Goal: Communication & Community: Share content

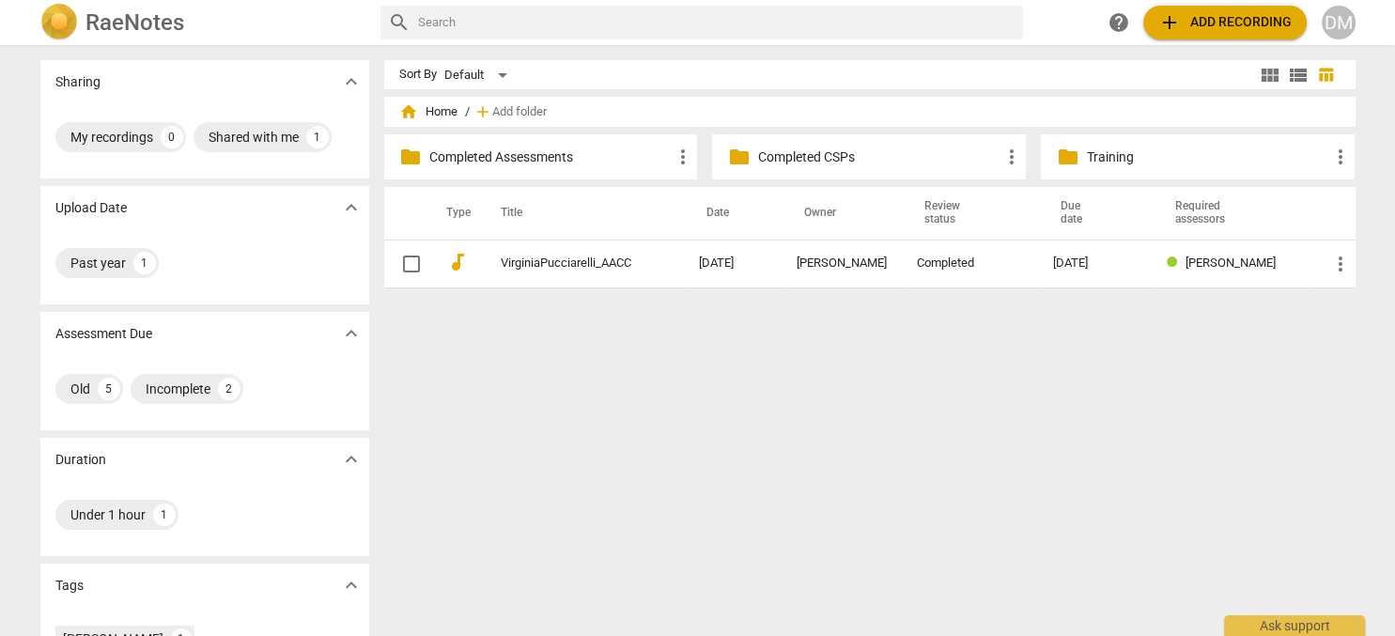
click at [1339, 21] on div "DM" at bounding box center [1339, 23] width 34 height 34
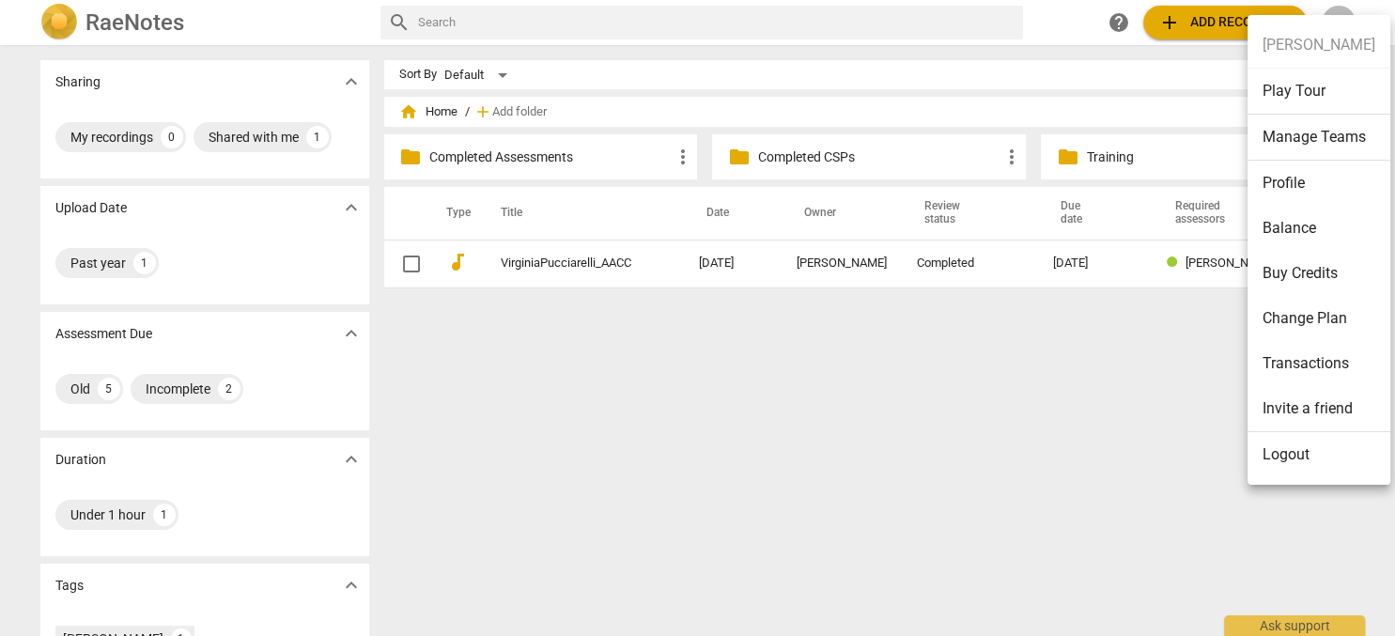
click at [1304, 449] on li "Logout" at bounding box center [1318, 454] width 143 height 45
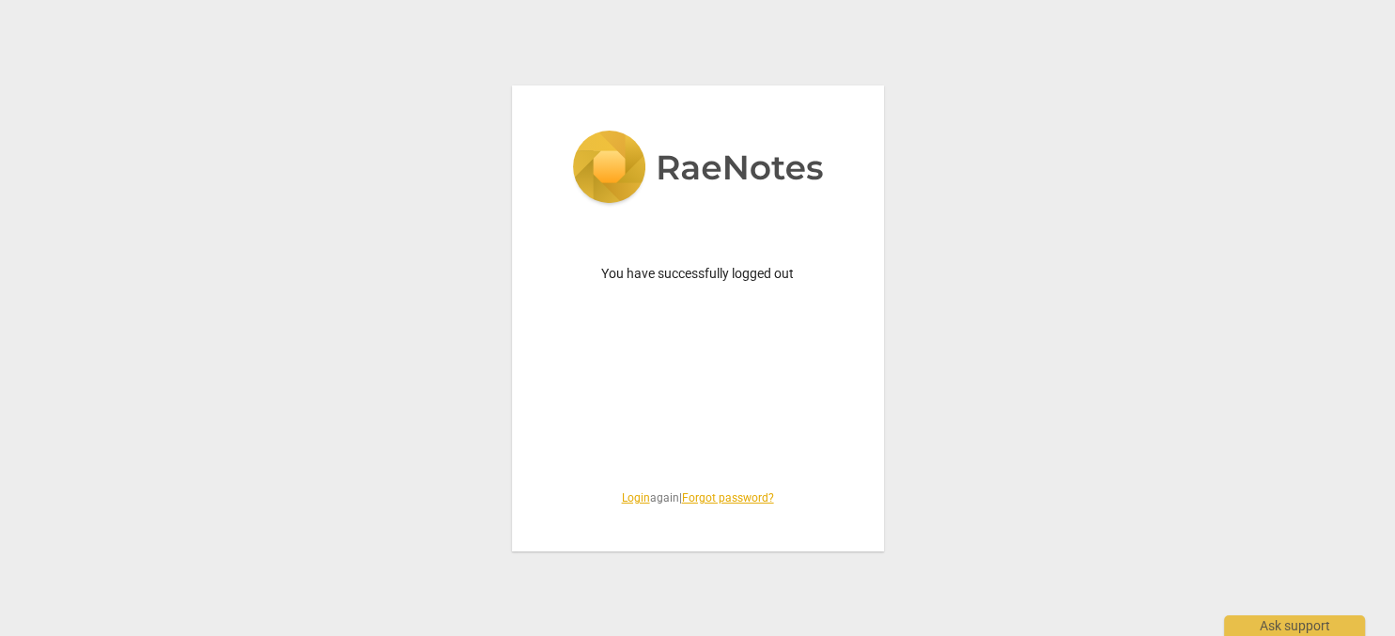
click at [628, 498] on link "Login" at bounding box center [636, 497] width 28 height 13
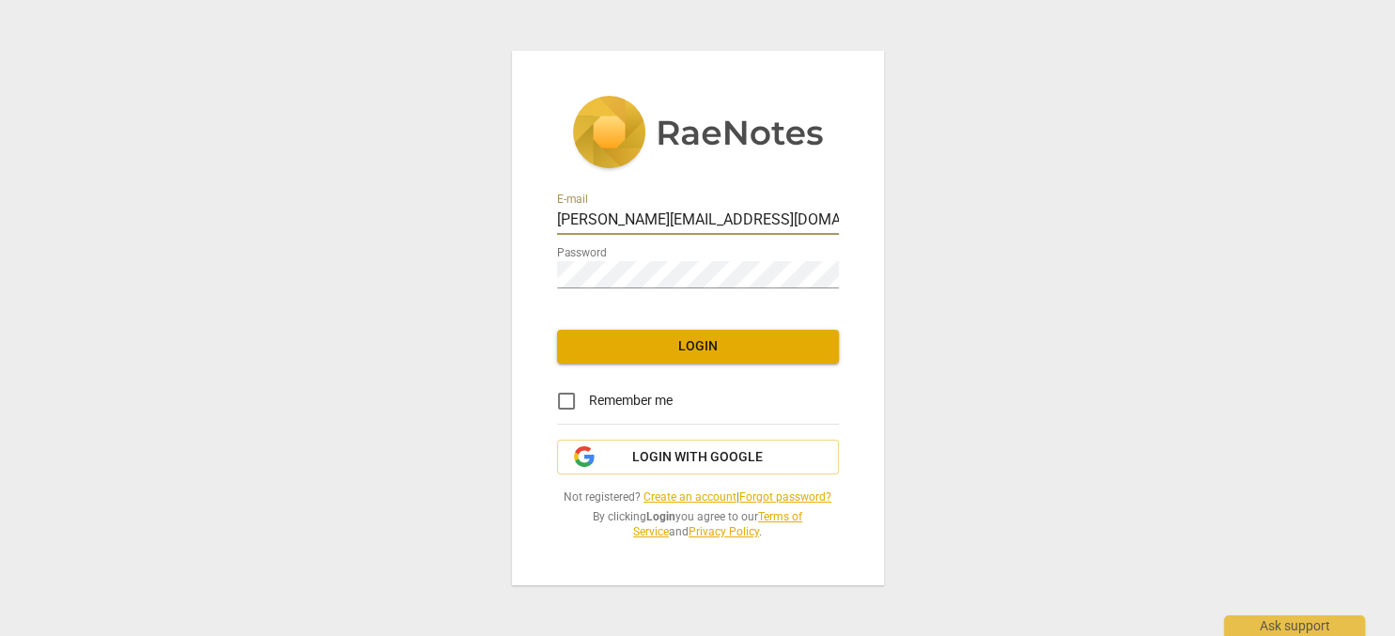
click at [713, 208] on input "diane@addca.com" at bounding box center [698, 221] width 282 height 27
type input "coachdiane@execskills.com"
click at [732, 344] on span "Login" at bounding box center [698, 346] width 252 height 19
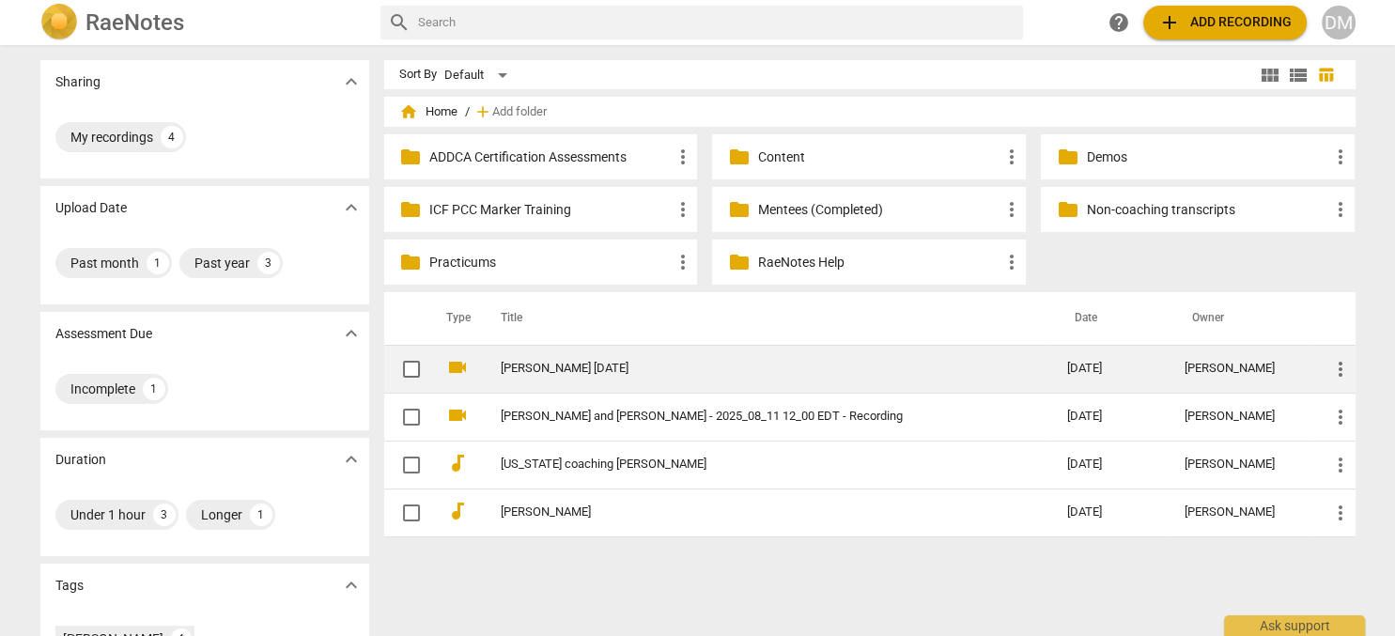
click at [1337, 367] on span "more_vert" at bounding box center [1340, 369] width 23 height 23
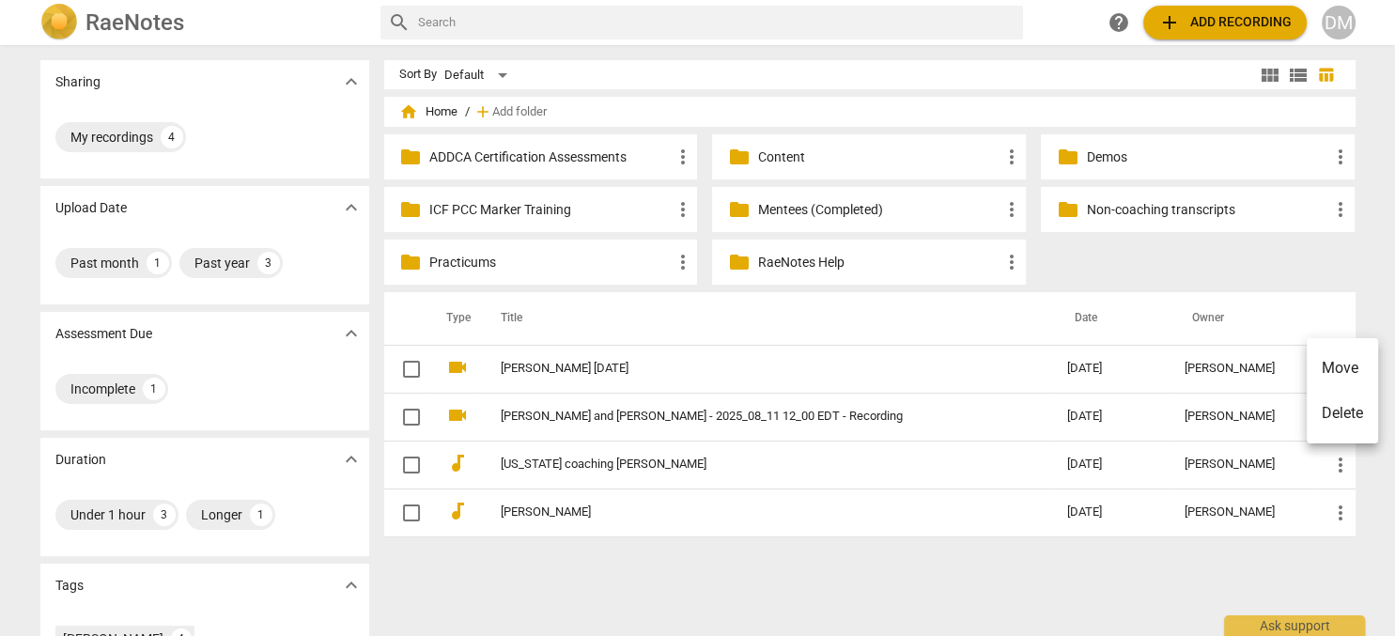
click at [1088, 267] on div at bounding box center [697, 318] width 1395 height 636
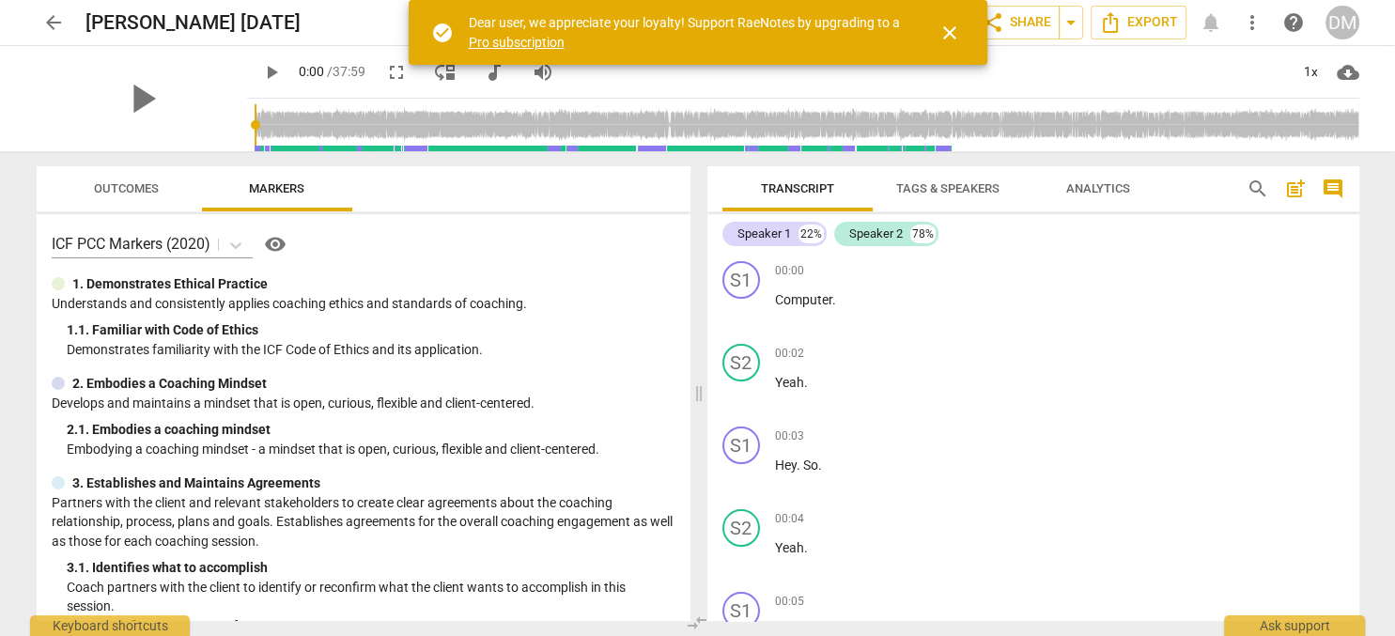
click at [943, 28] on span "close" at bounding box center [949, 33] width 23 height 23
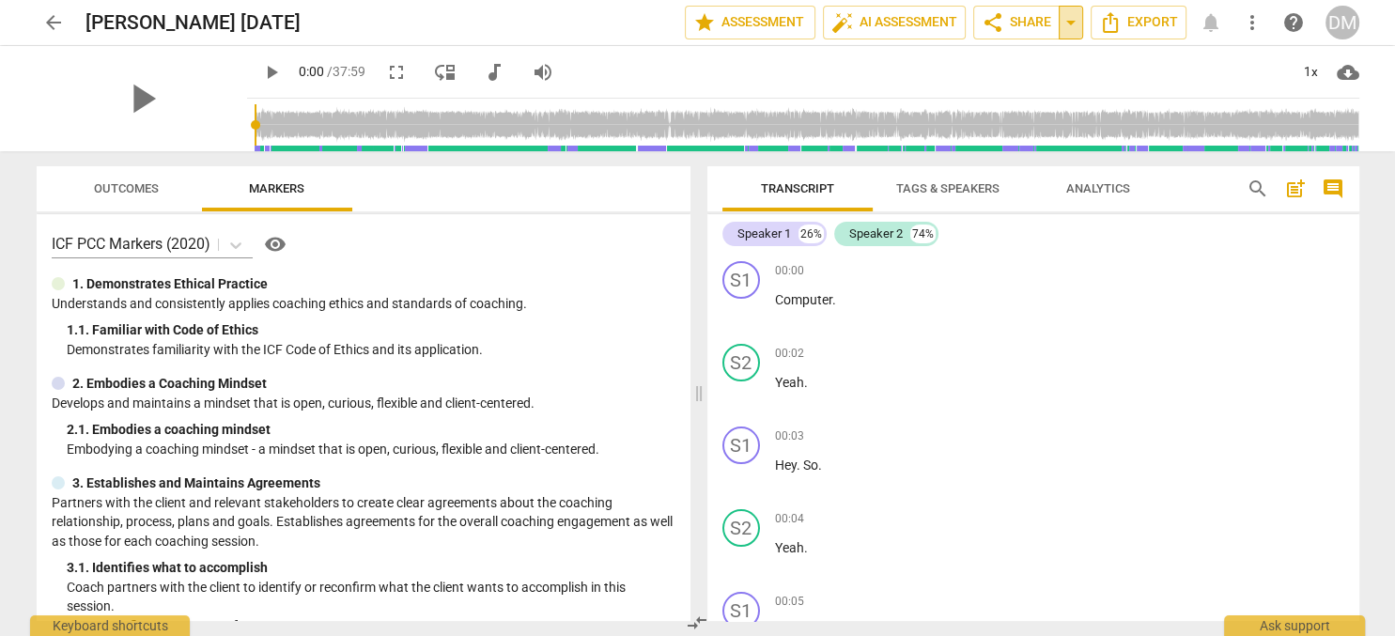
click at [1066, 23] on span "arrow_drop_down" at bounding box center [1071, 22] width 23 height 23
click at [1020, 18] on span "share Share" at bounding box center [1017, 22] width 70 height 23
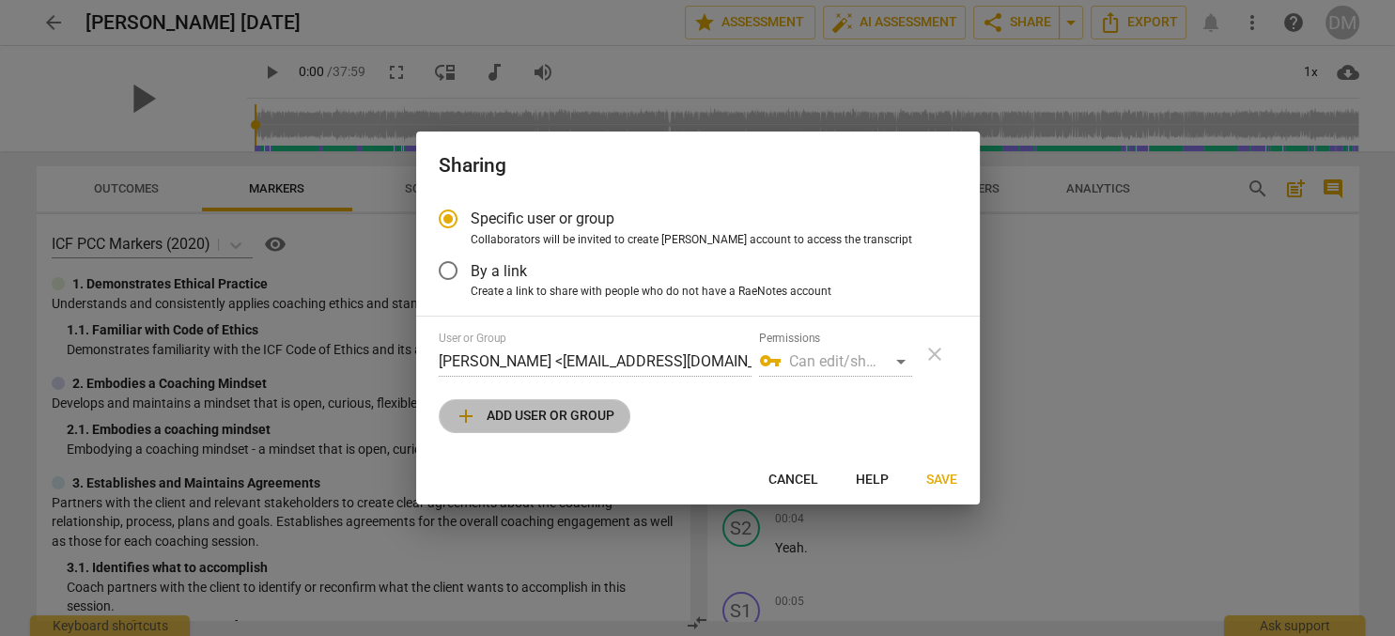
click at [596, 414] on span "add Add user or group" at bounding box center [535, 416] width 160 height 23
radio input "false"
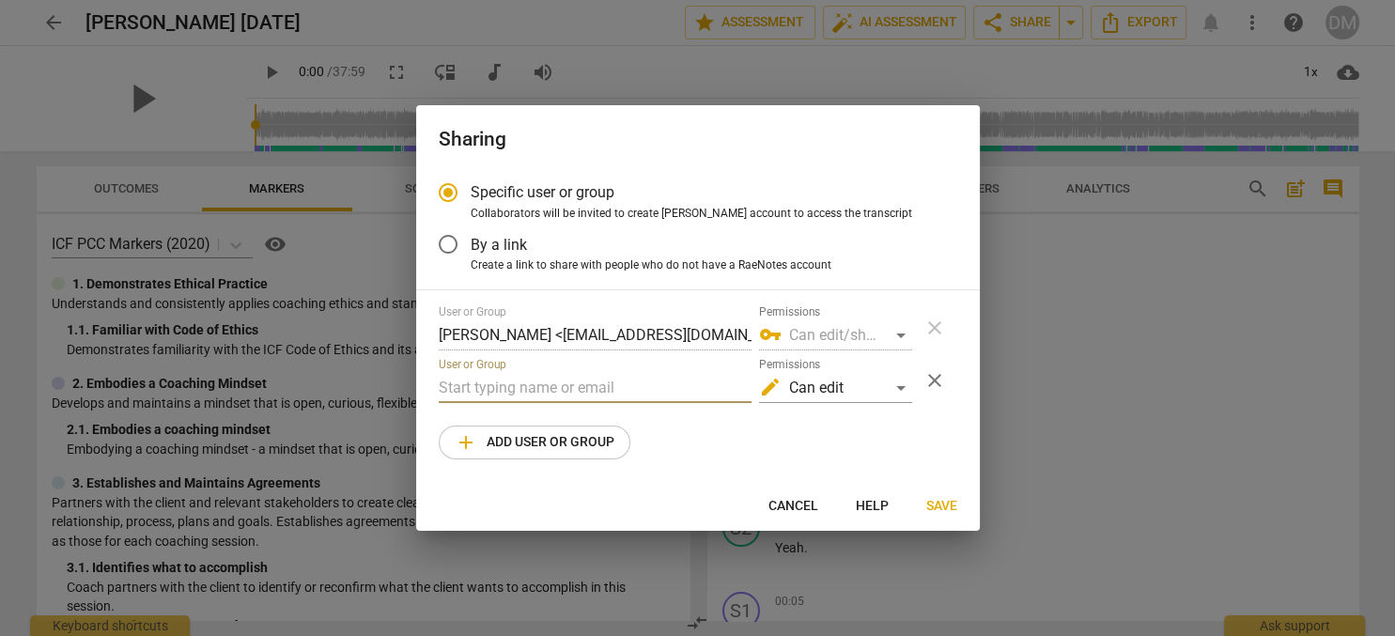
click at [562, 384] on input "text" at bounding box center [595, 388] width 313 height 30
paste input "candice.lim.sg@gmail.com"
type input "candice.lim.sg@gmail.com"
click at [869, 385] on div "edit Can edit" at bounding box center [835, 388] width 153 height 30
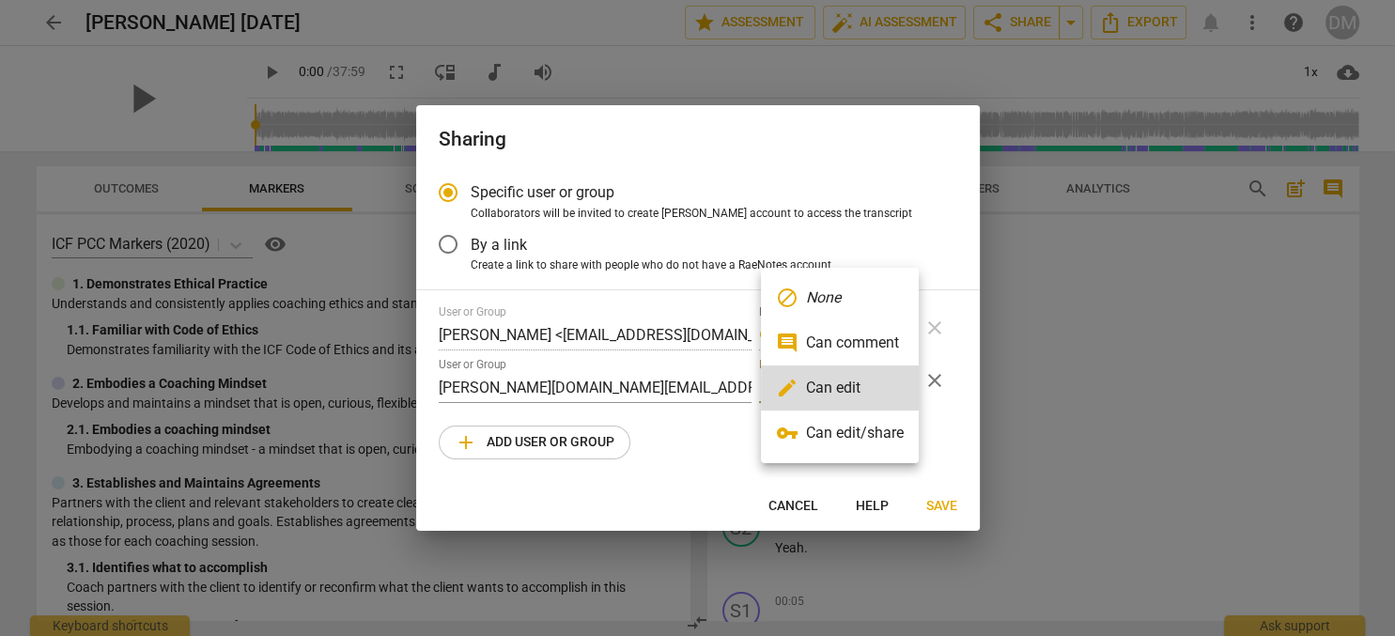
click at [869, 385] on li "edit Can edit" at bounding box center [840, 387] width 158 height 45
radio input "false"
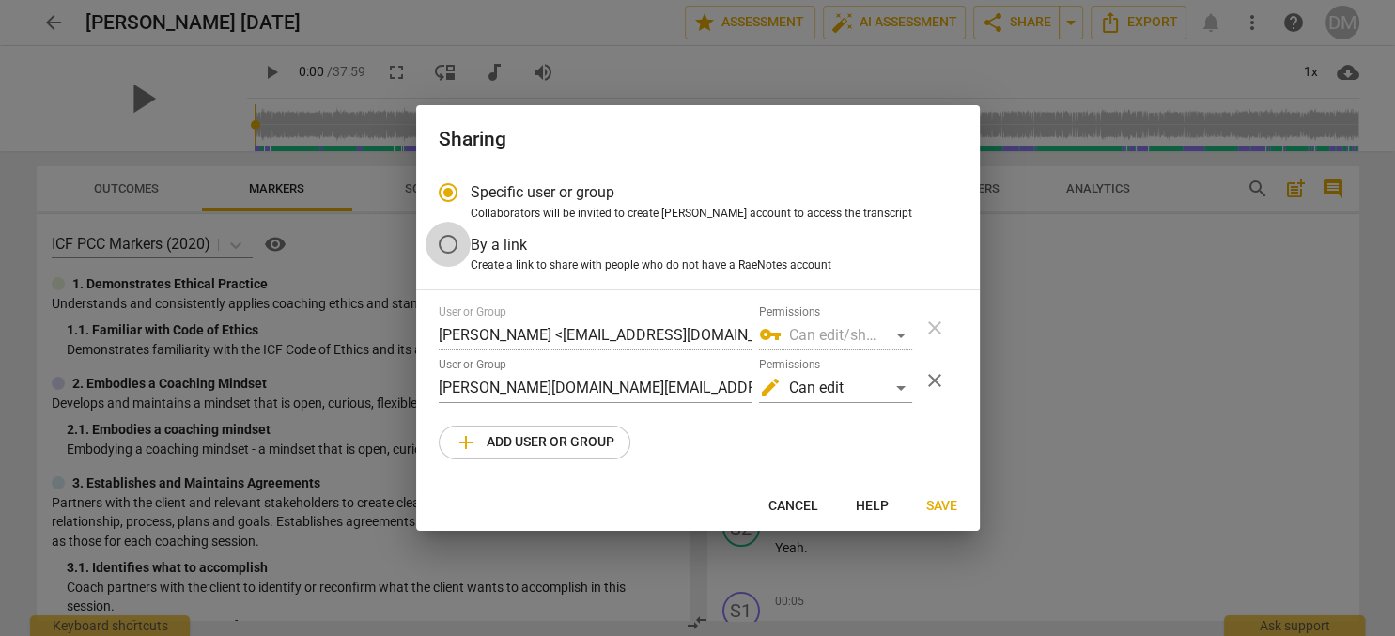
click at [448, 246] on input "By a link" at bounding box center [448, 244] width 45 height 45
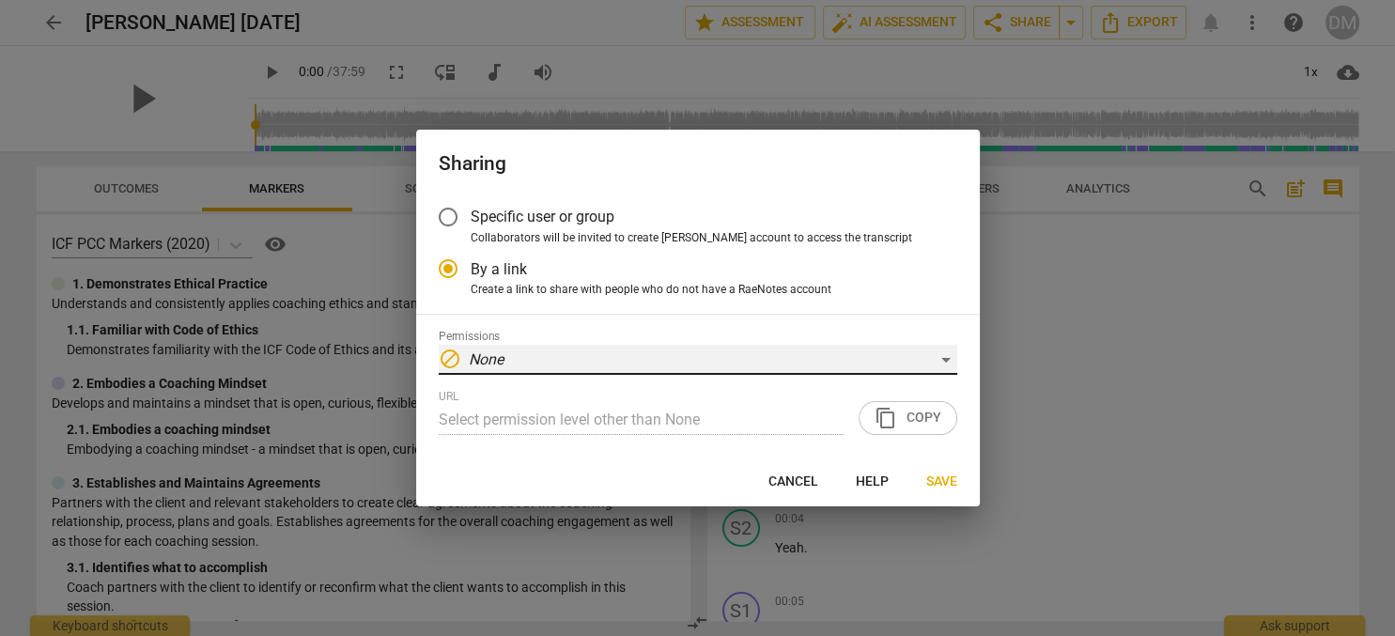
click at [748, 361] on div "block None" at bounding box center [698, 360] width 518 height 30
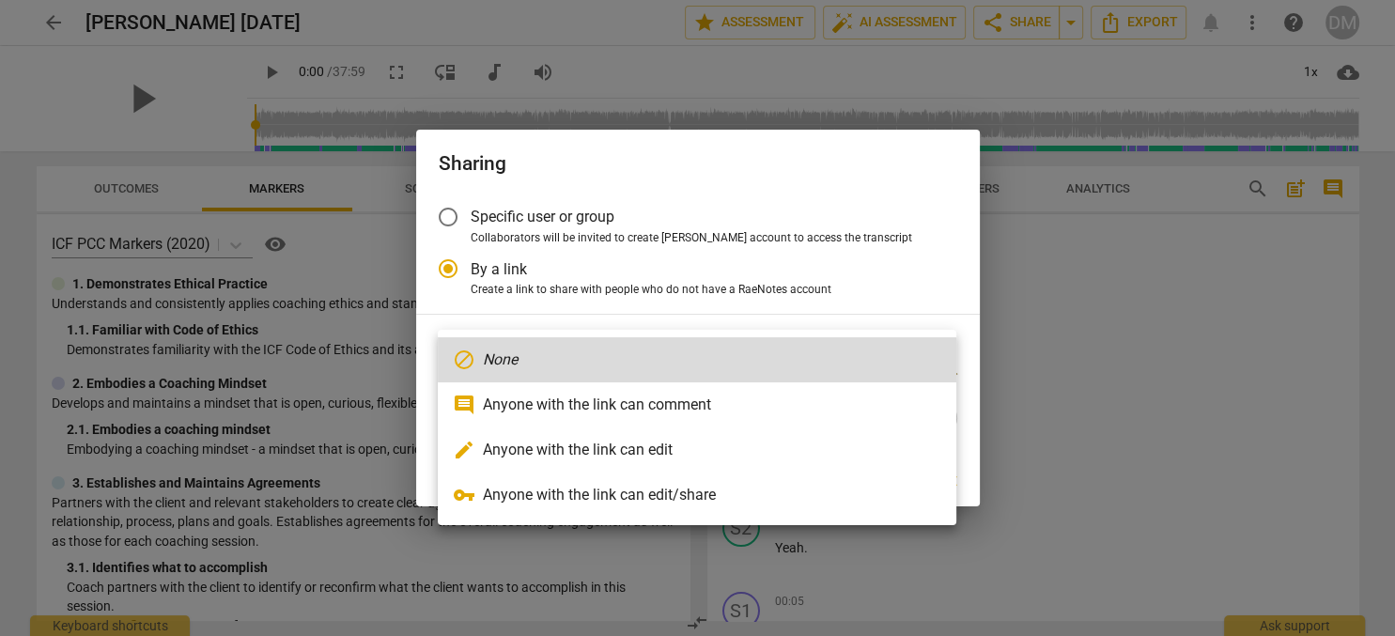
click at [708, 448] on li "edit Anyone with the link can edit" at bounding box center [697, 449] width 518 height 45
radio input "false"
type input "https://app.raenotes.com/meeting/0dbfe803d5734373bdf67182820529f2"
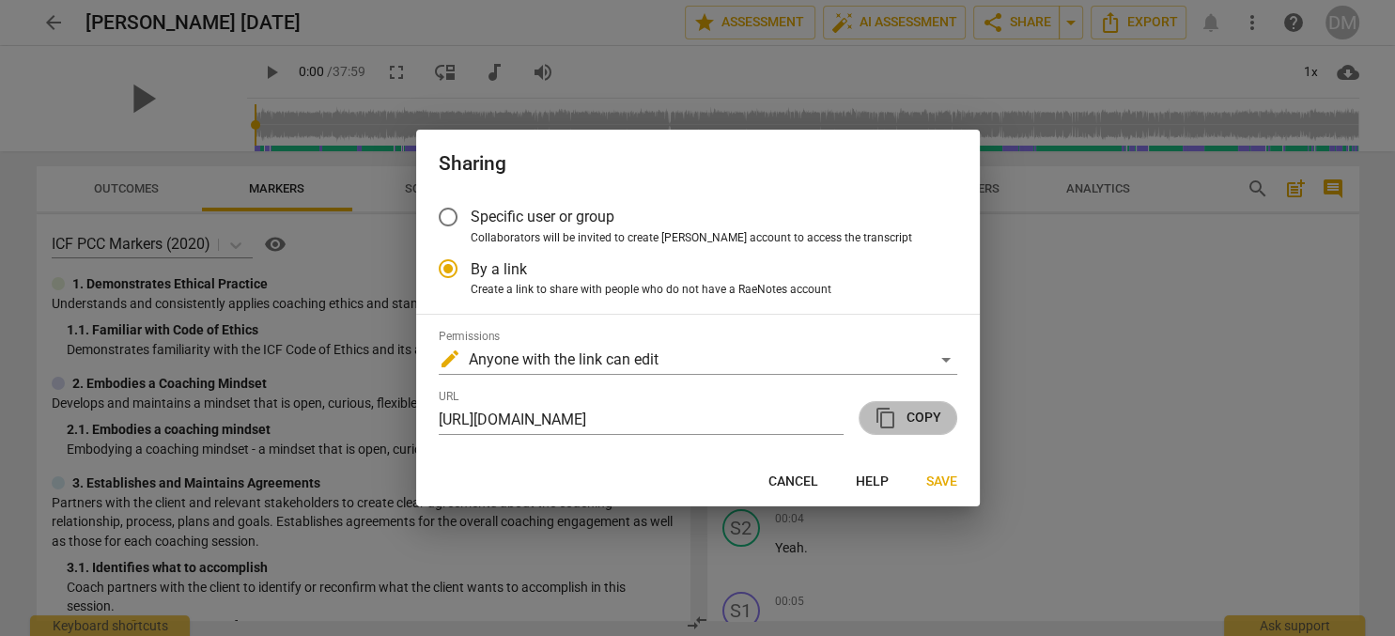
click at [930, 423] on span "content_copy Copy" at bounding box center [907, 418] width 67 height 23
click at [945, 480] on span "Save" at bounding box center [941, 481] width 31 height 19
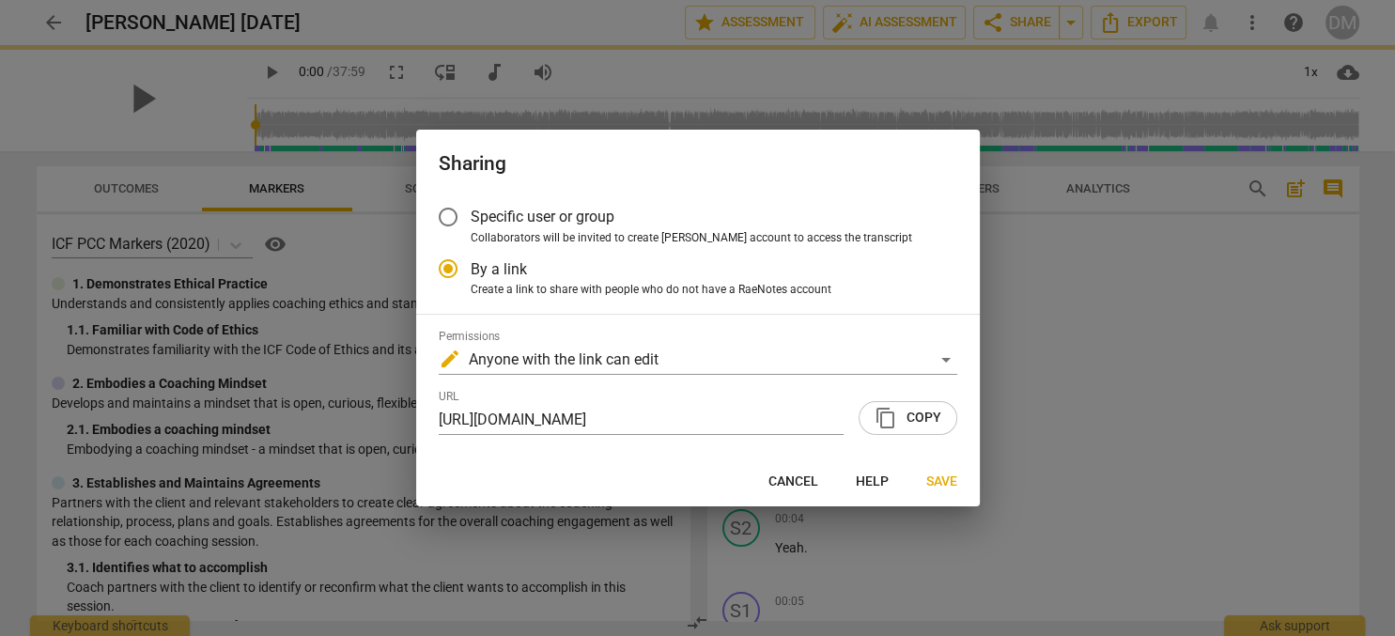
radio input "false"
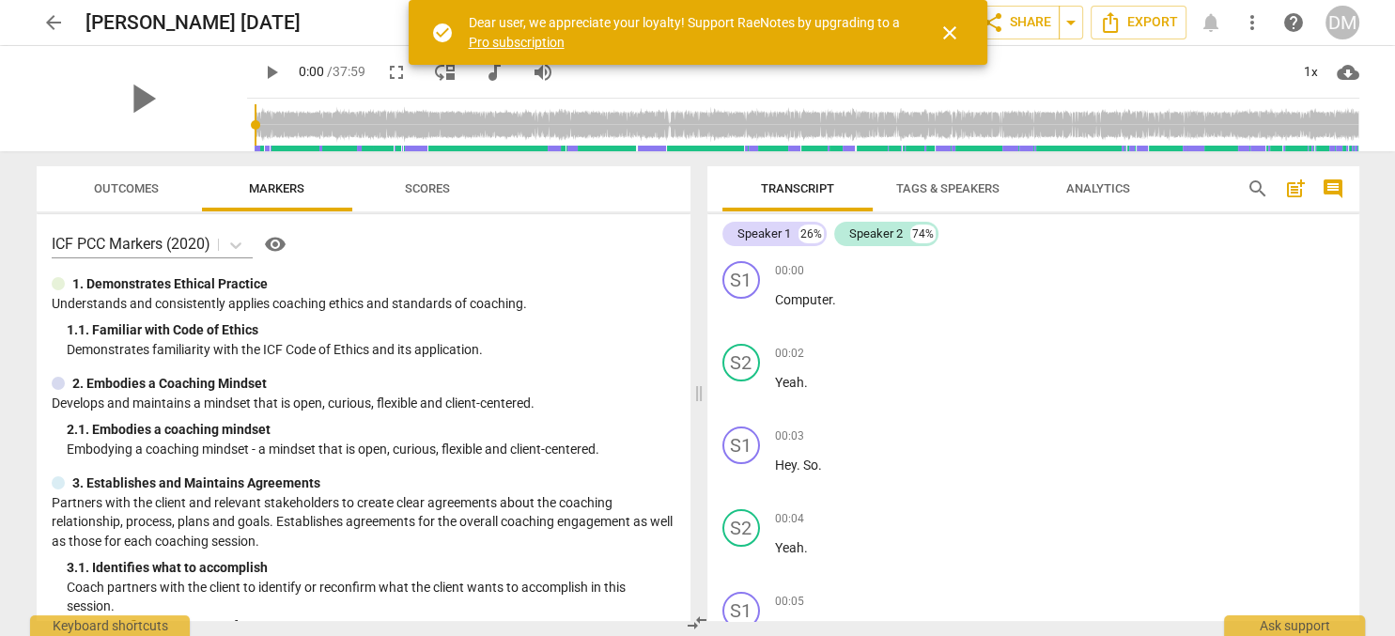
click at [949, 29] on span "close" at bounding box center [949, 33] width 23 height 23
